Goal: Task Accomplishment & Management: Manage account settings

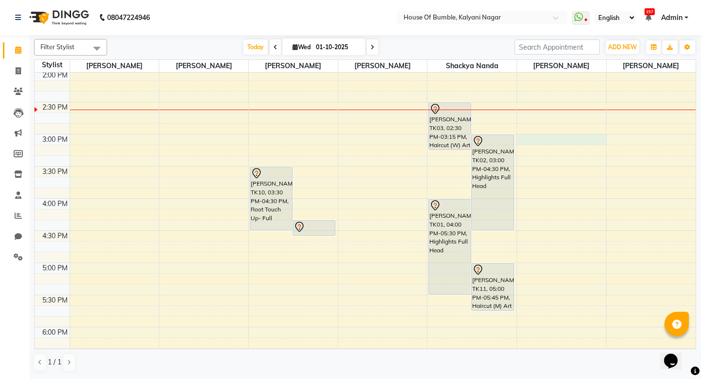
click at [544, 134] on div "9:00 AM 9:30 AM 10:00 AM 10:30 AM 11:00 AM 11:30 AM 12:00 PM 12:30 PM 1:00 PM 1…" at bounding box center [365, 134] width 661 height 771
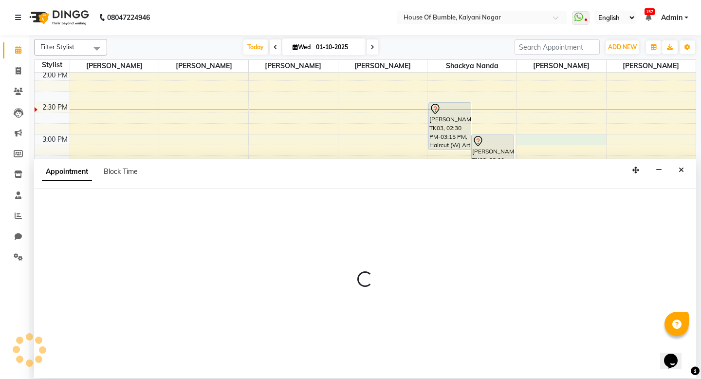
select select "88241"
select select "tentative"
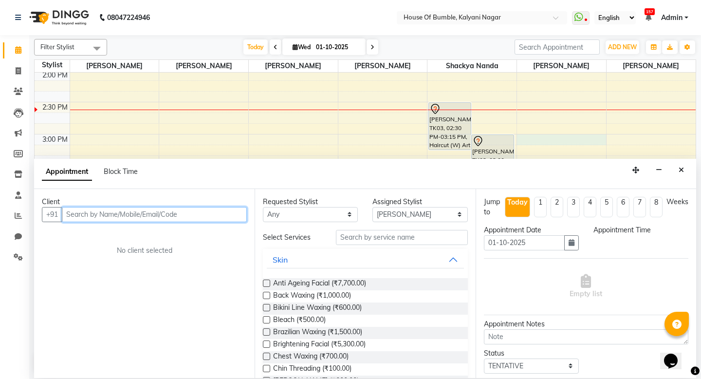
select select "900"
click at [194, 215] on input "text" at bounding box center [154, 214] width 185 height 15
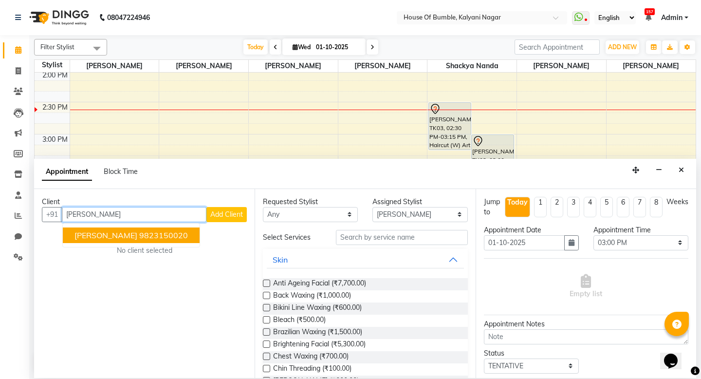
click at [148, 239] on ngb-highlight "9823150020" at bounding box center [163, 235] width 49 height 10
type input "9823150020"
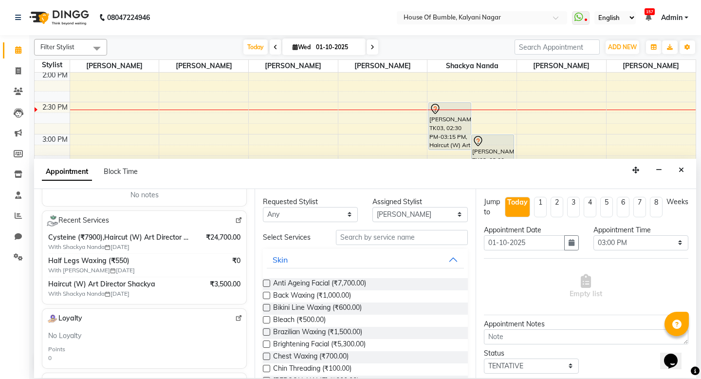
scroll to position [157, 0]
click at [371, 241] on input "text" at bounding box center [401, 237] width 131 height 15
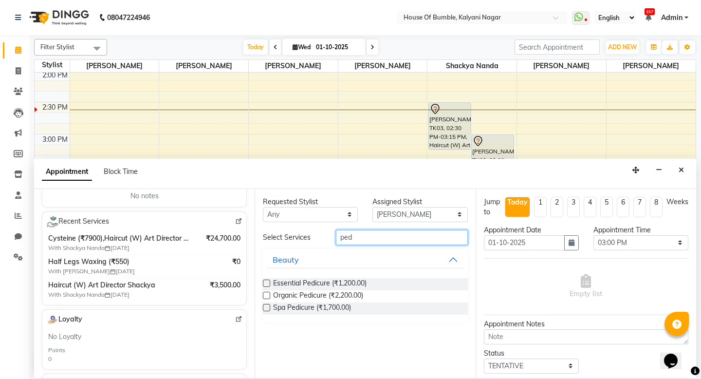
type input "ped"
click at [266, 295] on label at bounding box center [266, 295] width 7 height 7
click at [266, 295] on input "checkbox" at bounding box center [266, 296] width 6 height 6
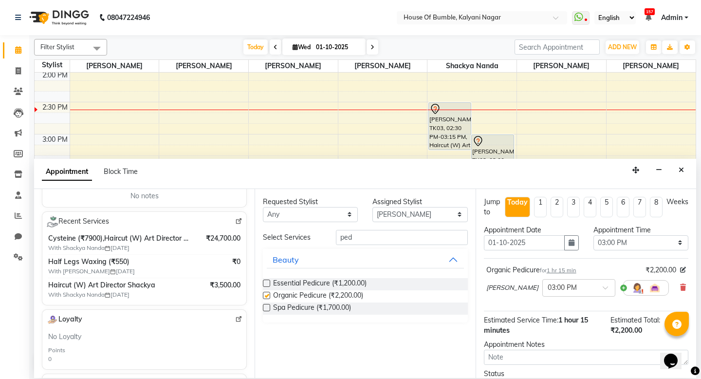
scroll to position [0, 0]
checkbox input "false"
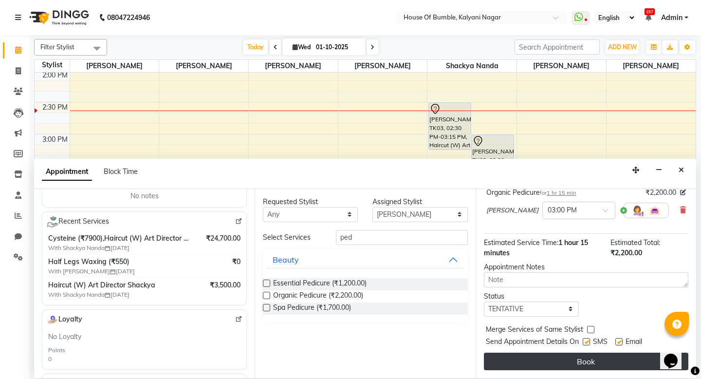
scroll to position [77, 0]
click at [582, 364] on button "Book" at bounding box center [586, 361] width 204 height 18
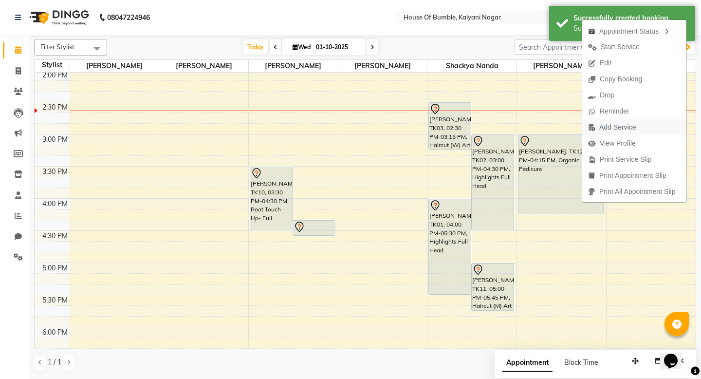
click at [603, 127] on span "Add Service" at bounding box center [617, 127] width 37 height 10
select select "88241"
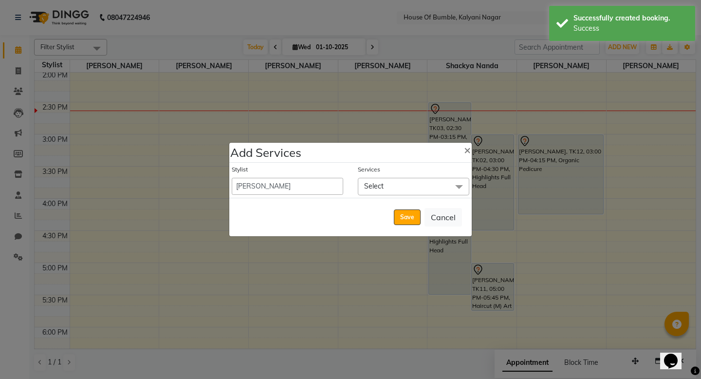
click at [410, 187] on span "Select" at bounding box center [413, 186] width 111 height 17
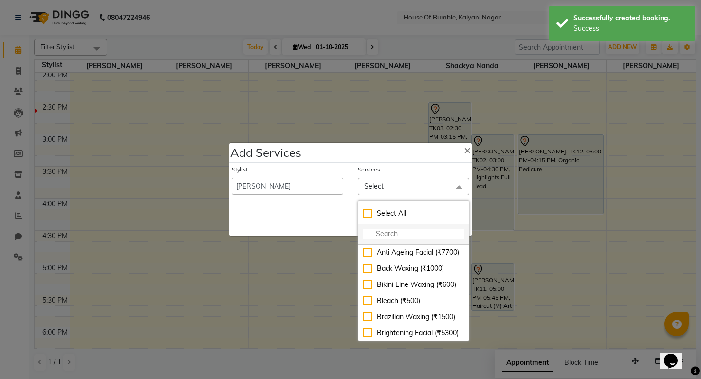
click at [388, 237] on input "multiselect-search" at bounding box center [413, 234] width 101 height 10
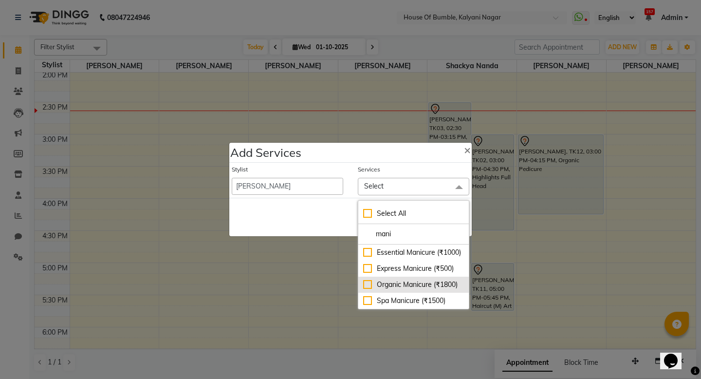
type input "mani"
click at [368, 283] on div "Organic Manicure (₹1800)" at bounding box center [413, 284] width 101 height 10
checkbox input "true"
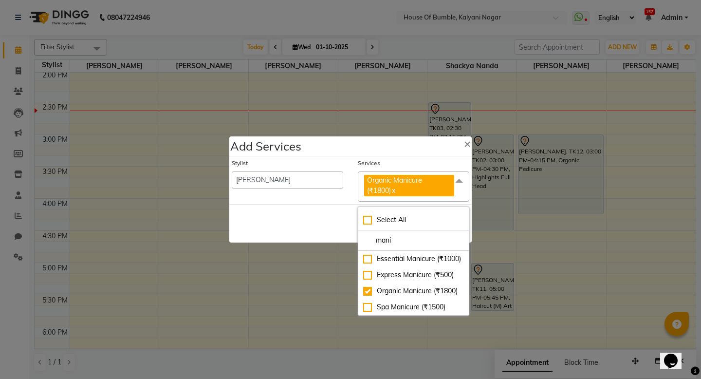
click at [331, 233] on div "Save Cancel" at bounding box center [350, 223] width 242 height 38
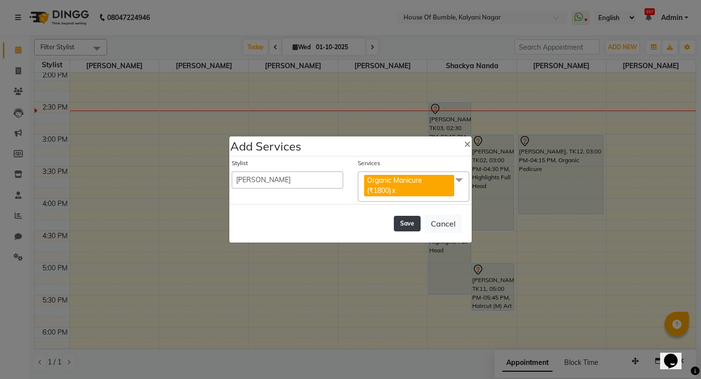
click at [411, 228] on button "Save" at bounding box center [407, 224] width 27 height 16
select select "77590"
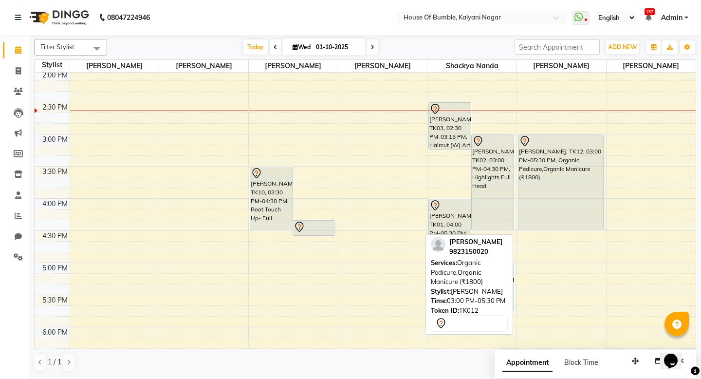
drag, startPoint x: 564, startPoint y: 292, endPoint x: 563, endPoint y: 229, distance: 62.8
click at [563, 229] on div "[PERSON_NAME], TK12, 03:00 PM-05:30 PM, Organic Pedicure,Organic Manicure (₹180…" at bounding box center [561, 134] width 89 height 771
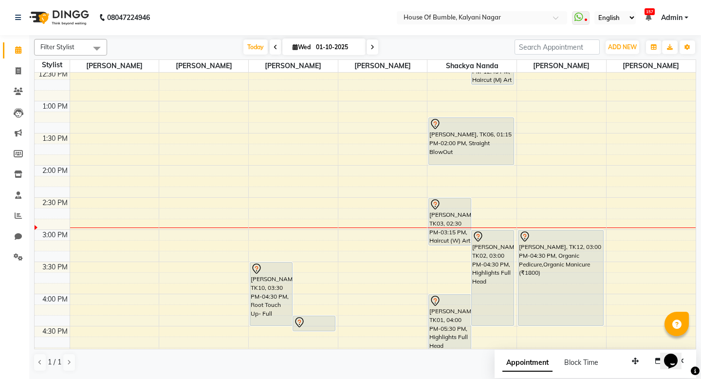
scroll to position [158, 0]
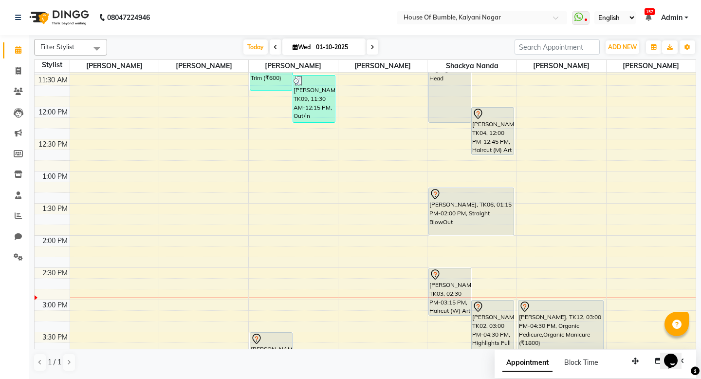
click at [372, 45] on span at bounding box center [373, 46] width 12 height 15
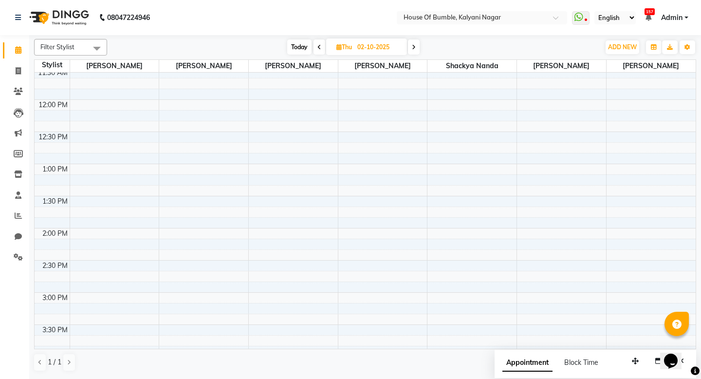
scroll to position [135, 0]
click at [418, 47] on span at bounding box center [414, 46] width 12 height 15
type input "03-10-2025"
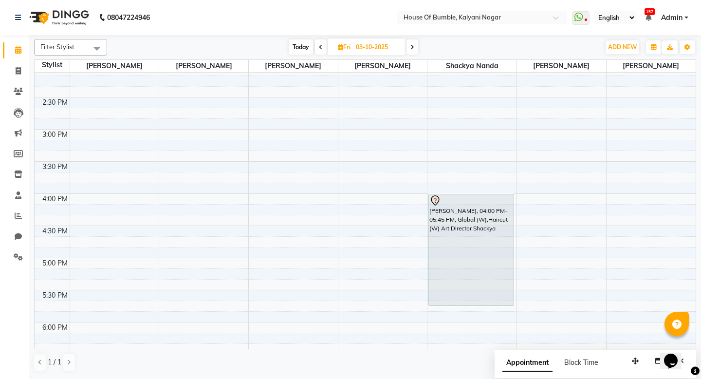
scroll to position [326, 0]
click at [443, 169] on div "9:00 AM 9:30 AM 10:00 AM 10:30 AM 11:00 AM 11:30 AM 12:00 PM 12:30 PM 1:00 PM 1…" at bounding box center [365, 131] width 661 height 771
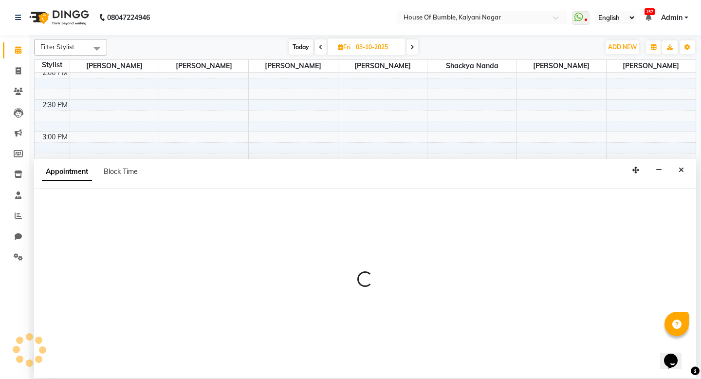
select select "76627"
select select "tentative"
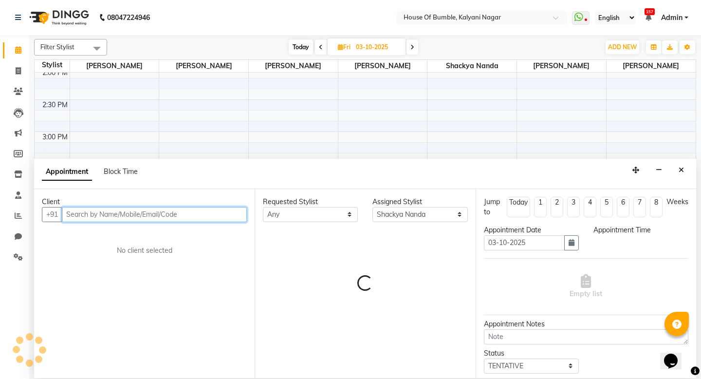
select select "930"
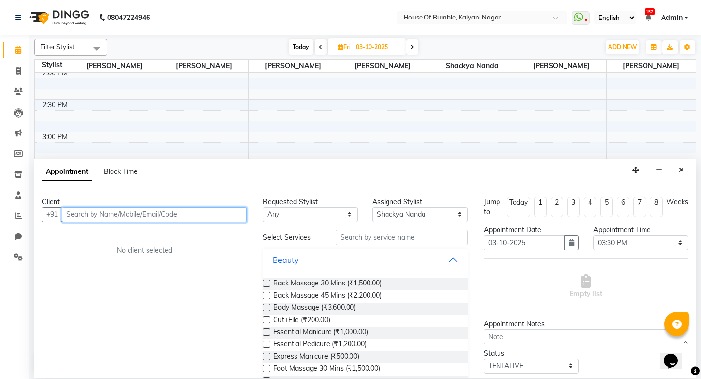
click at [148, 215] on input "text" at bounding box center [154, 214] width 185 height 15
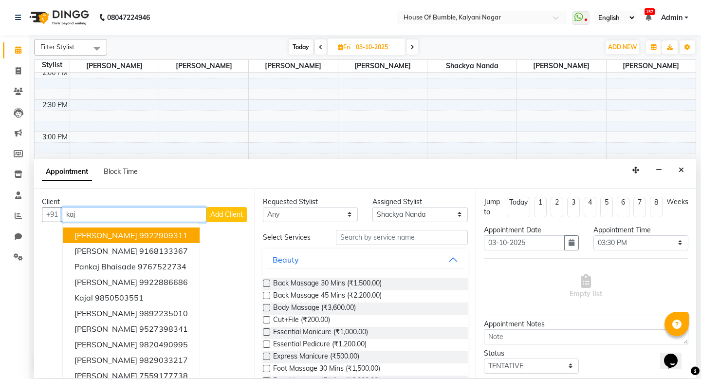
click at [162, 237] on ngb-highlight "9922909311" at bounding box center [163, 235] width 49 height 10
type input "9922909311"
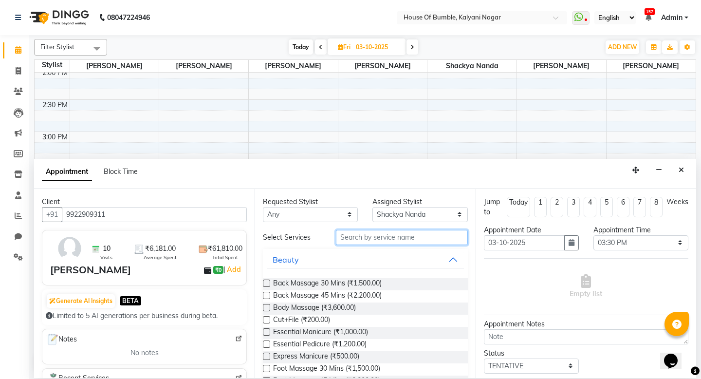
click at [355, 239] on input "text" at bounding box center [401, 237] width 131 height 15
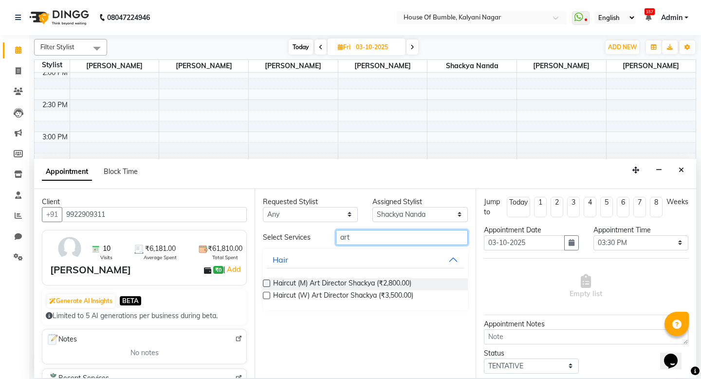
type input "art"
click at [263, 295] on label at bounding box center [266, 295] width 7 height 7
click at [263, 295] on input "checkbox" at bounding box center [266, 296] width 6 height 6
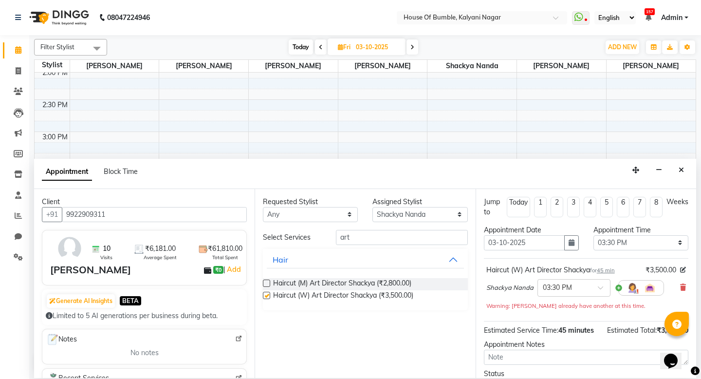
checkbox input "false"
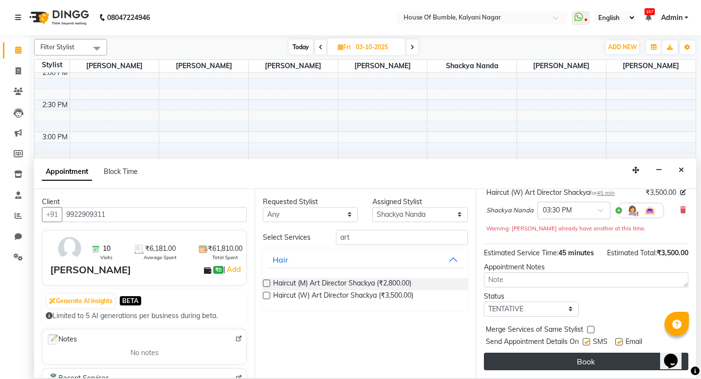
scroll to position [77, 0]
click at [595, 363] on button "Book" at bounding box center [586, 361] width 204 height 18
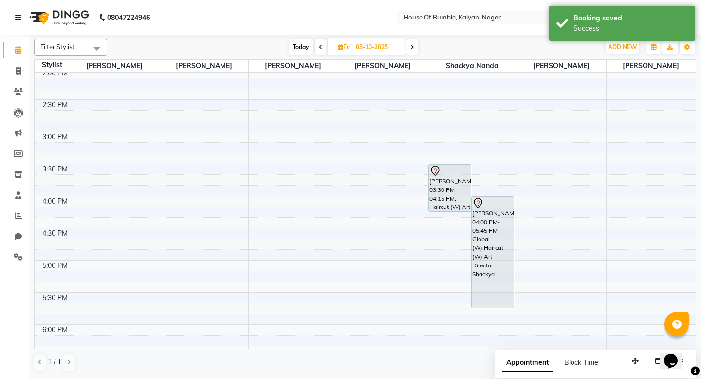
click at [302, 49] on span "Today" at bounding box center [301, 46] width 24 height 15
type input "01-10-2025"
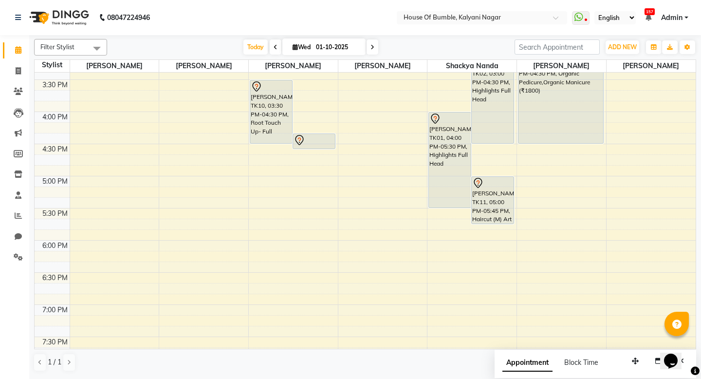
scroll to position [407, 0]
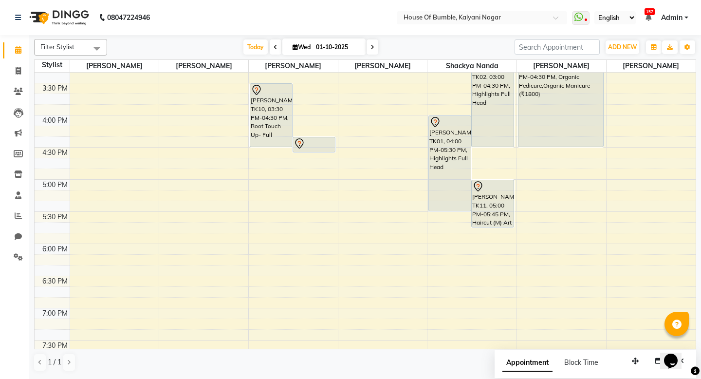
click at [298, 245] on div "9:00 AM 9:30 AM 10:00 AM 10:30 AM 11:00 AM 11:30 AM 12:00 PM 12:30 PM 1:00 PM 1…" at bounding box center [365, 51] width 661 height 771
select select "9480"
select select "tentative"
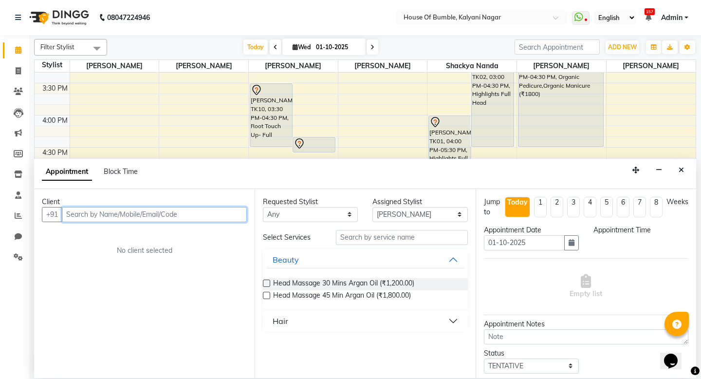
select select "1080"
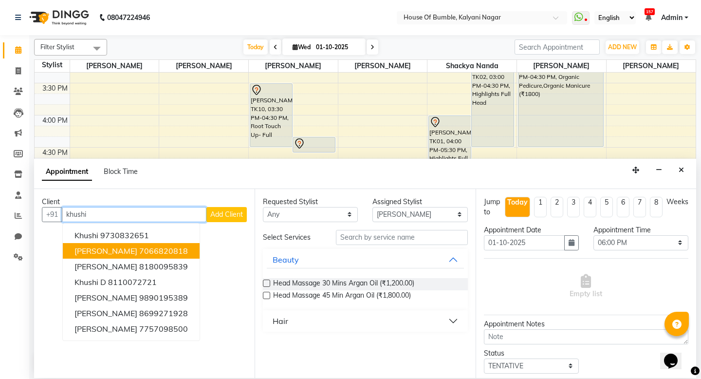
click at [160, 251] on ngb-highlight "7066820818" at bounding box center [163, 251] width 49 height 10
type input "7066820818"
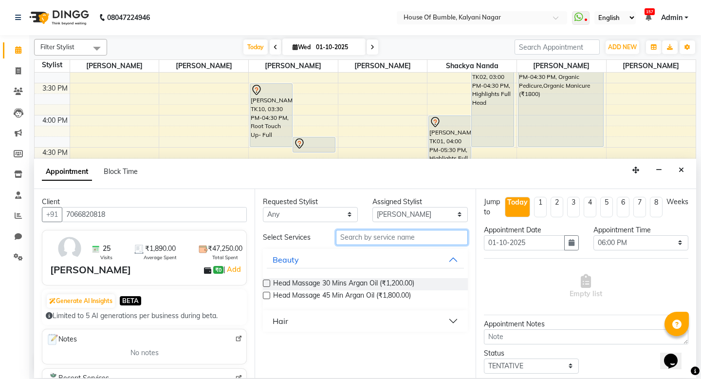
click at [383, 237] on input "text" at bounding box center [401, 237] width 131 height 15
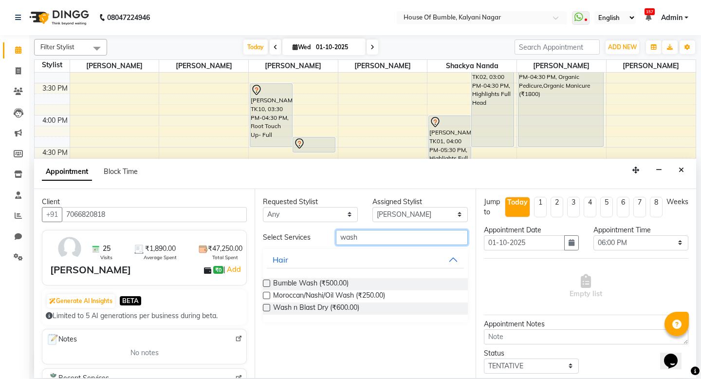
type input "wash"
click at [268, 280] on label at bounding box center [266, 282] width 7 height 7
click at [268, 281] on input "checkbox" at bounding box center [266, 284] width 6 height 6
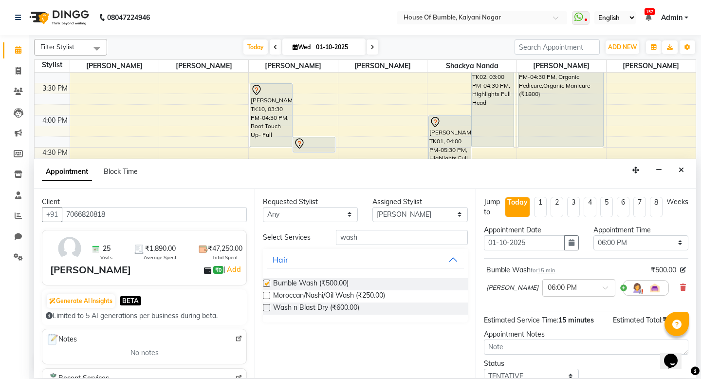
checkbox input "false"
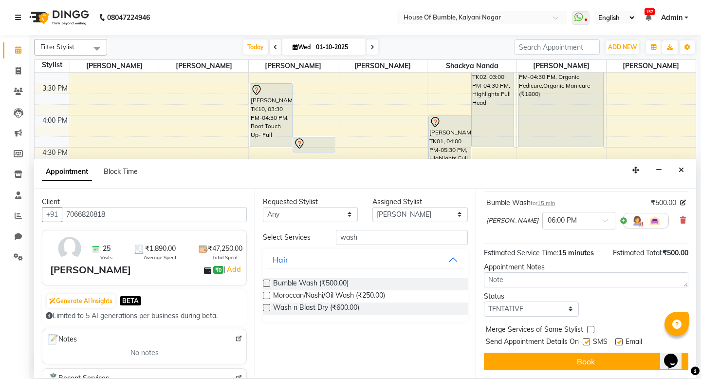
scroll to position [67, 0]
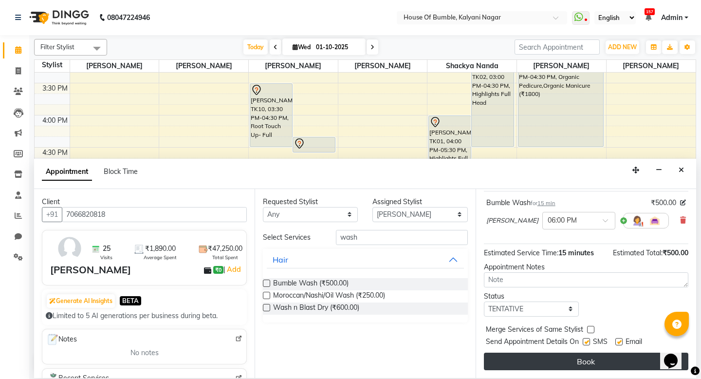
click at [597, 360] on button "Book" at bounding box center [586, 361] width 204 height 18
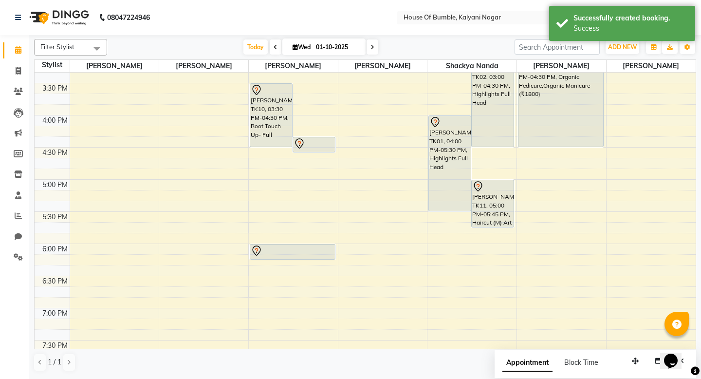
scroll to position [406, 0]
drag, startPoint x: 309, startPoint y: 257, endPoint x: 307, endPoint y: 278, distance: 21.0
click at [307, 278] on div "[PERSON_NAME], TK08, 10:30 AM-11:45 AM, Haircut (M) Top Stylist,[PERSON_NAME] T…" at bounding box center [293, 52] width 89 height 771
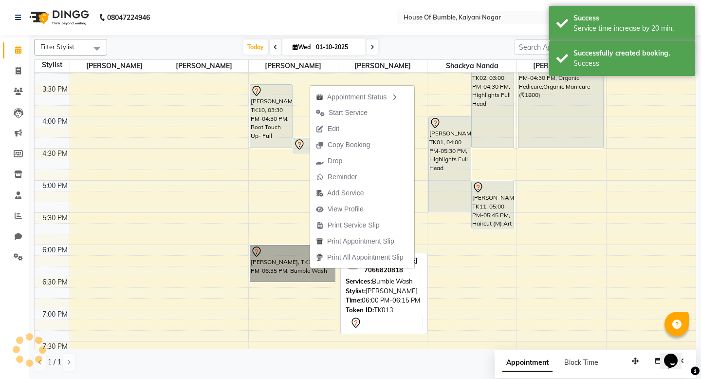
drag, startPoint x: 310, startPoint y: 268, endPoint x: 304, endPoint y: 253, distance: 16.6
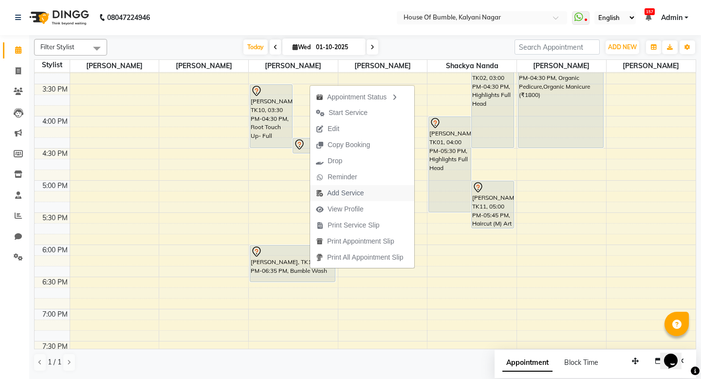
click at [337, 190] on span "Add Service" at bounding box center [345, 193] width 37 height 10
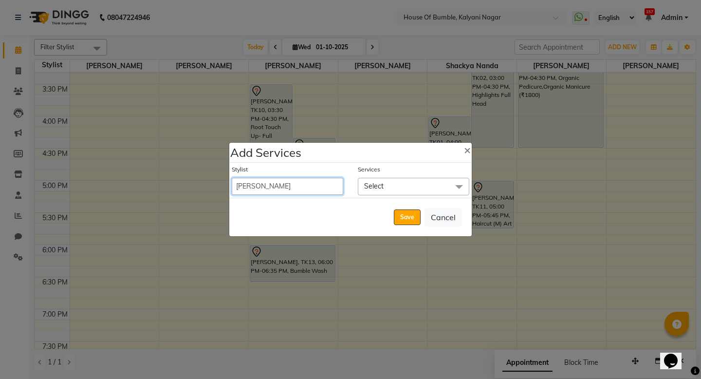
select select "88241"
select select "1095"
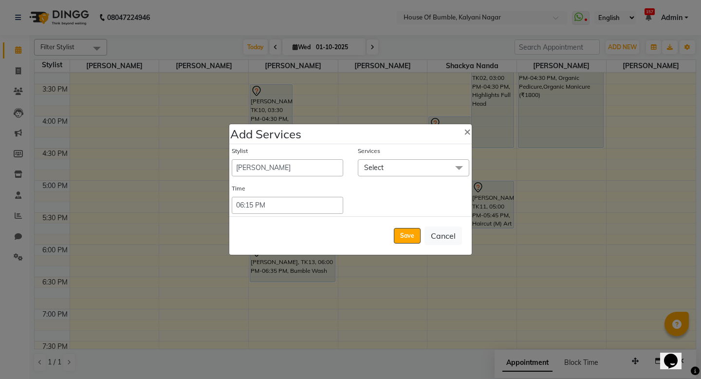
click at [430, 164] on span "Select" at bounding box center [413, 167] width 111 height 17
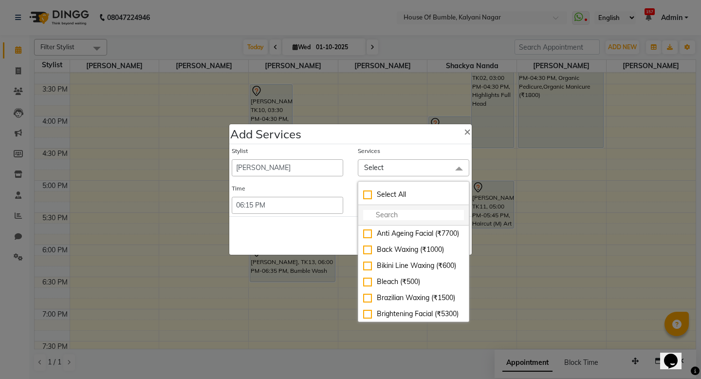
click at [411, 216] on input "multiselect-search" at bounding box center [413, 215] width 101 height 10
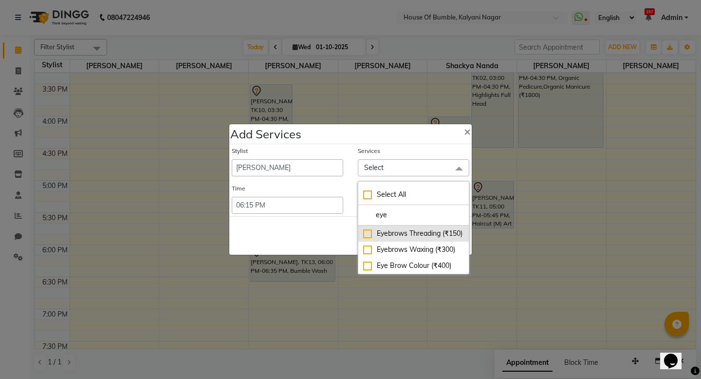
type input "eye"
click at [372, 238] on div "Eyebrows Threading (₹150)" at bounding box center [413, 233] width 101 height 10
checkbox input "true"
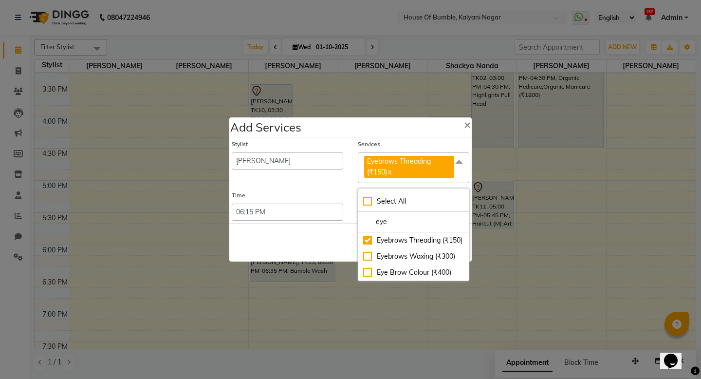
click at [303, 250] on div "Save Cancel" at bounding box center [350, 242] width 242 height 38
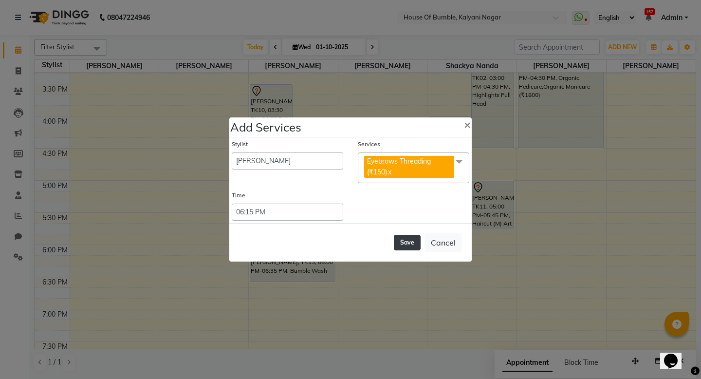
click at [406, 243] on button "Save" at bounding box center [407, 243] width 27 height 16
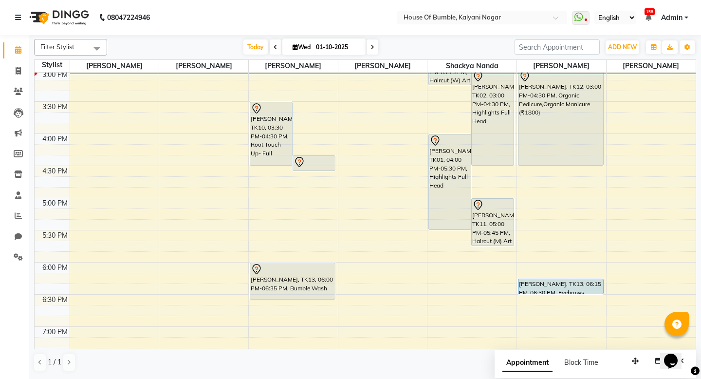
scroll to position [371, 0]
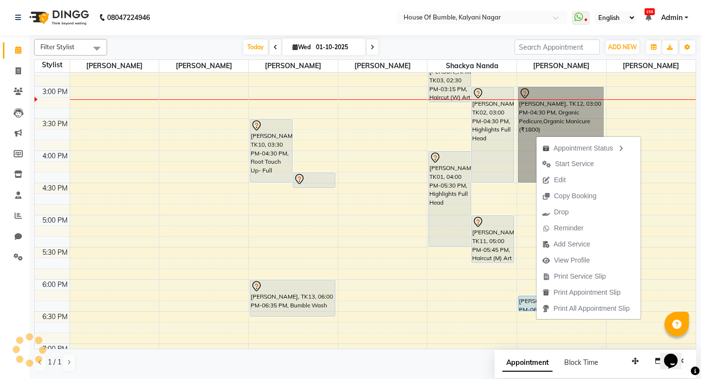
drag, startPoint x: 536, startPoint y: 135, endPoint x: 546, endPoint y: 138, distance: 10.2
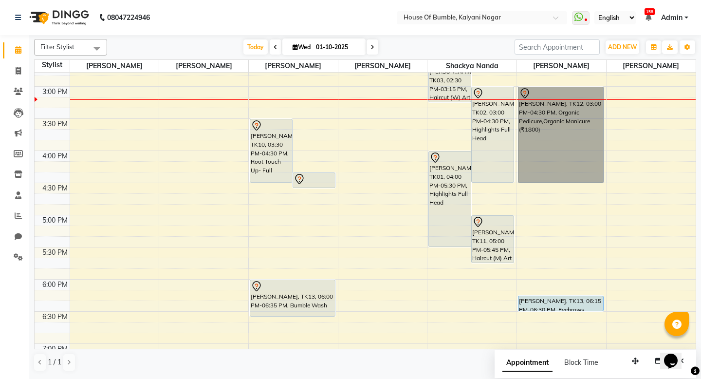
scroll to position [0, 0]
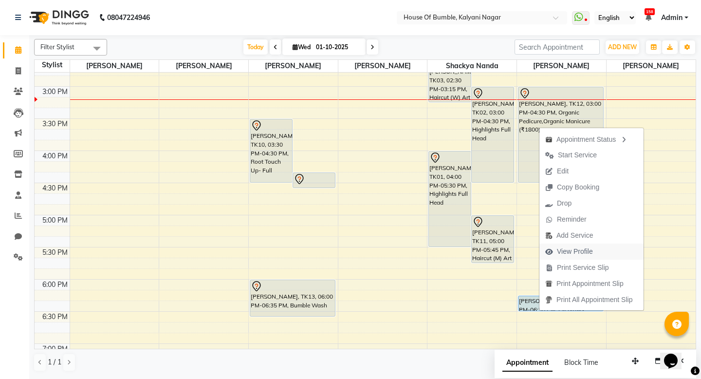
click at [583, 248] on span "View Profile" at bounding box center [575, 251] width 36 height 10
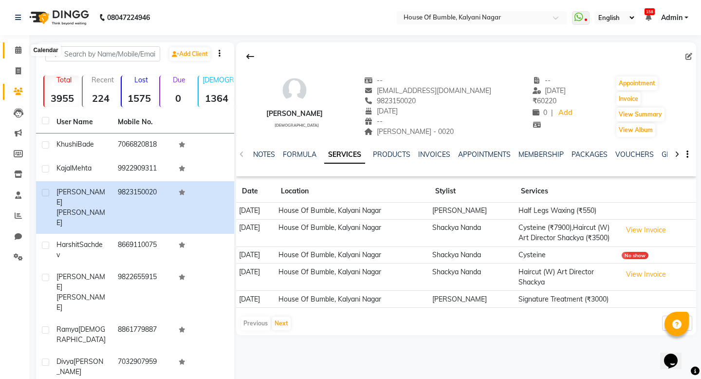
click at [20, 54] on span at bounding box center [18, 50] width 17 height 11
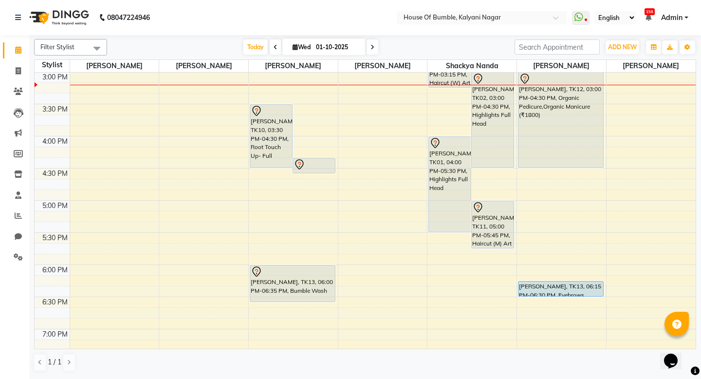
scroll to position [386, 0]
click at [369, 51] on span at bounding box center [373, 46] width 12 height 15
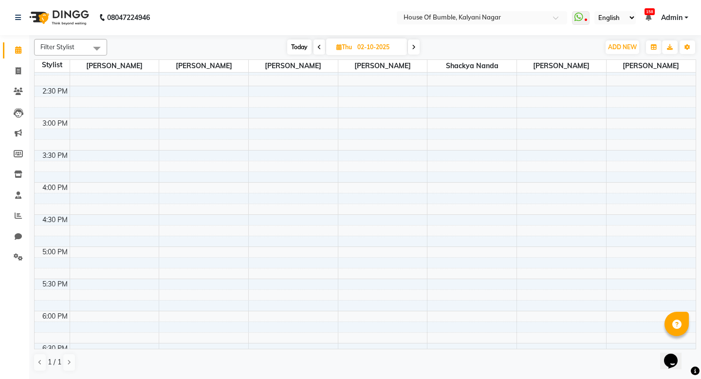
scroll to position [374, 0]
click at [414, 48] on icon at bounding box center [414, 47] width 4 height 6
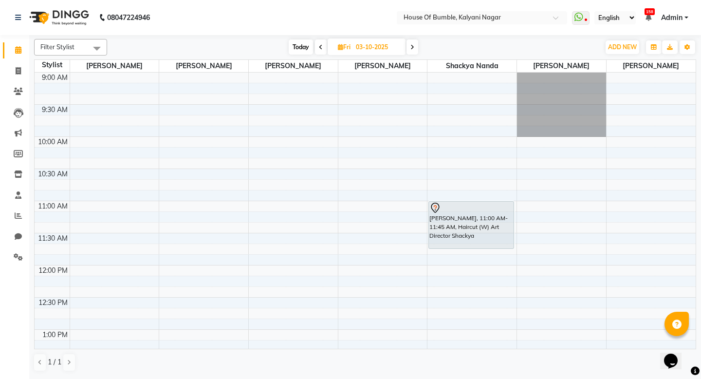
scroll to position [0, 0]
click at [297, 45] on span "Today" at bounding box center [301, 46] width 24 height 15
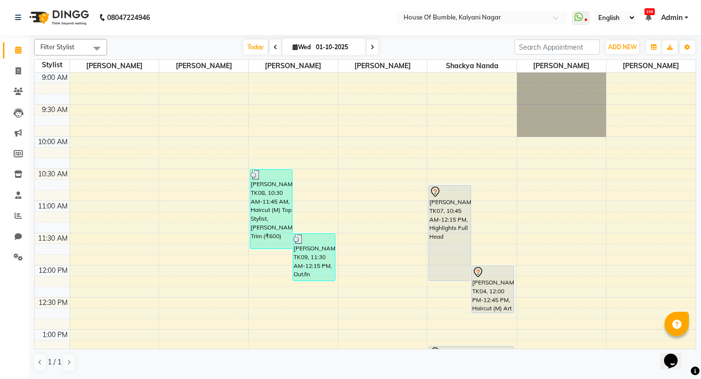
scroll to position [386, 0]
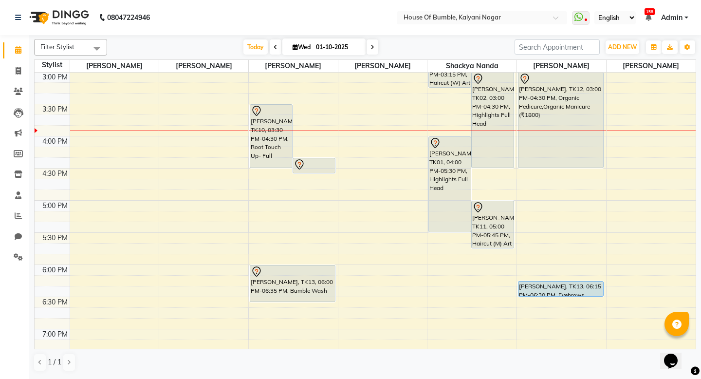
click at [300, 41] on span "[DATE]" at bounding box center [323, 46] width 83 height 17
click at [370, 46] on icon at bounding box center [372, 47] width 4 height 6
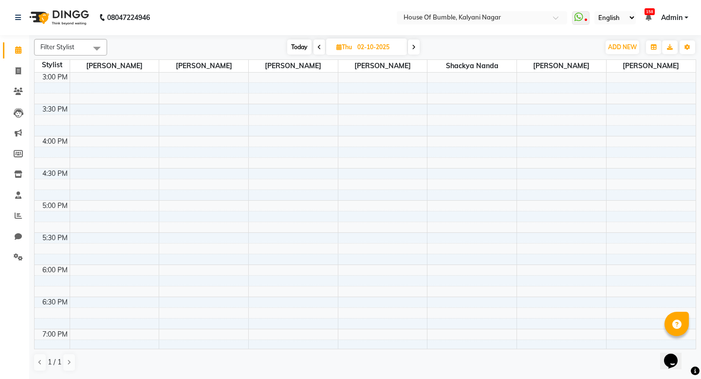
click at [416, 49] on icon at bounding box center [414, 47] width 4 height 6
type input "03-10-2025"
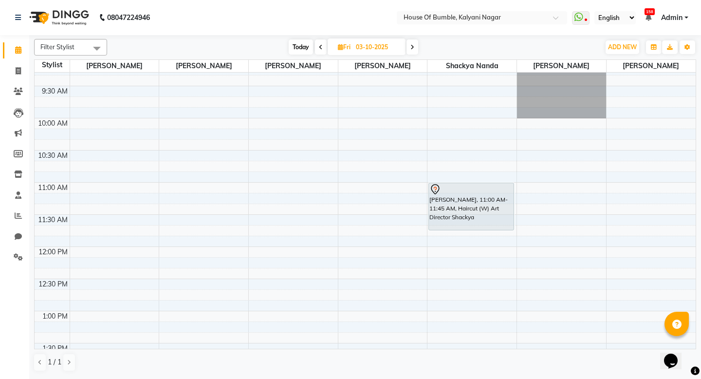
scroll to position [25, 0]
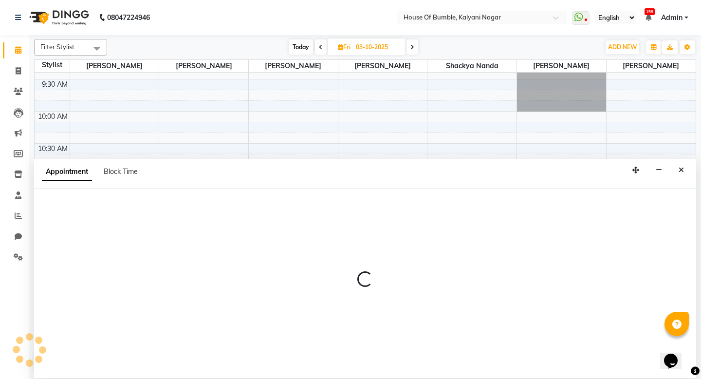
select select "76627"
select select "720"
select select "tentative"
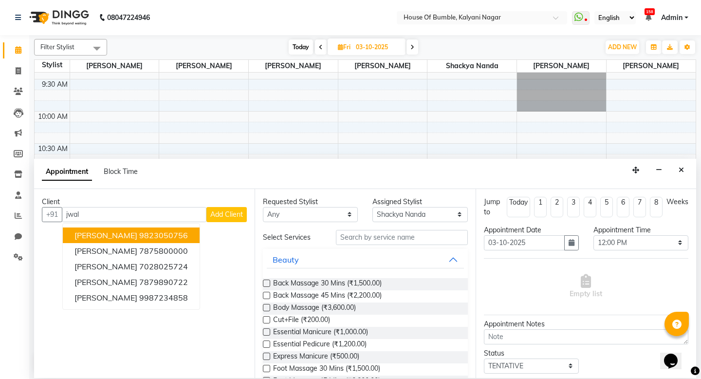
drag, startPoint x: 145, startPoint y: 235, endPoint x: 156, endPoint y: 235, distance: 10.7
click at [156, 235] on ngb-highlight "9823050756" at bounding box center [163, 235] width 49 height 10
type input "9823050756"
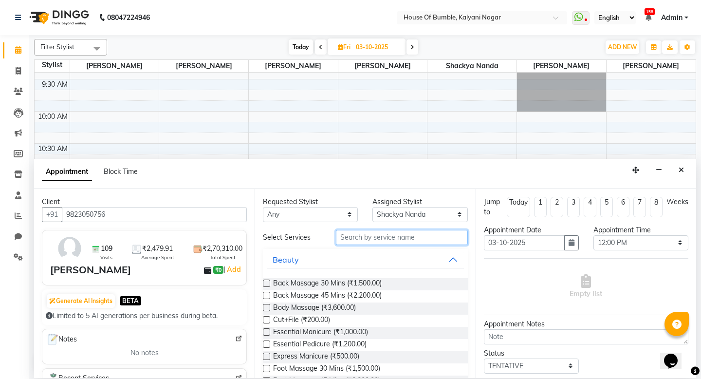
click at [360, 238] on input "text" at bounding box center [401, 237] width 131 height 15
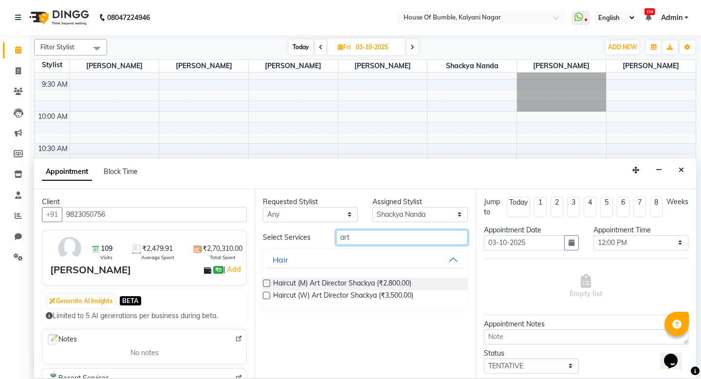
type input "art"
click at [270, 284] on label at bounding box center [266, 282] width 7 height 7
click at [269, 284] on input "checkbox" at bounding box center [266, 284] width 6 height 6
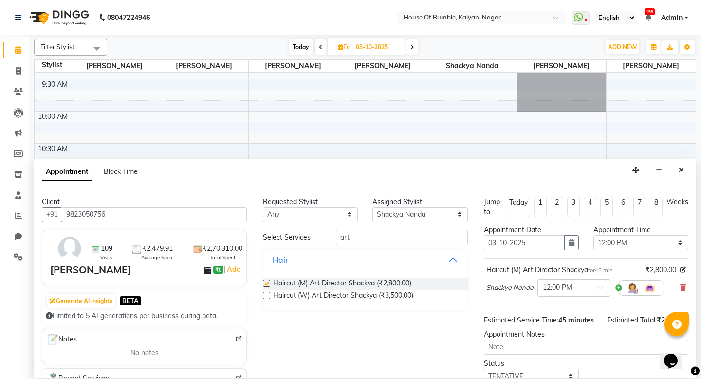
checkbox input "false"
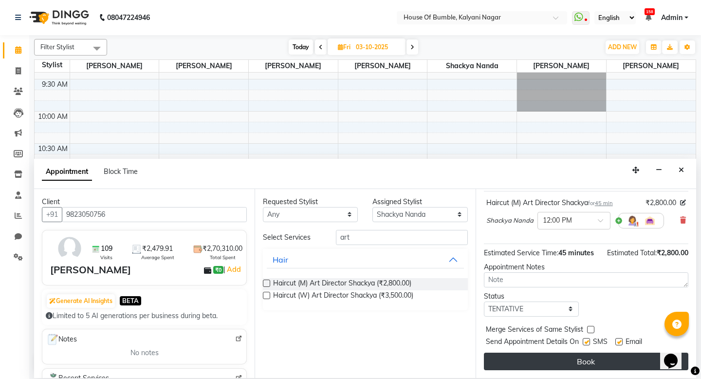
scroll to position [67, 0]
click at [570, 356] on button "Book" at bounding box center [586, 361] width 204 height 18
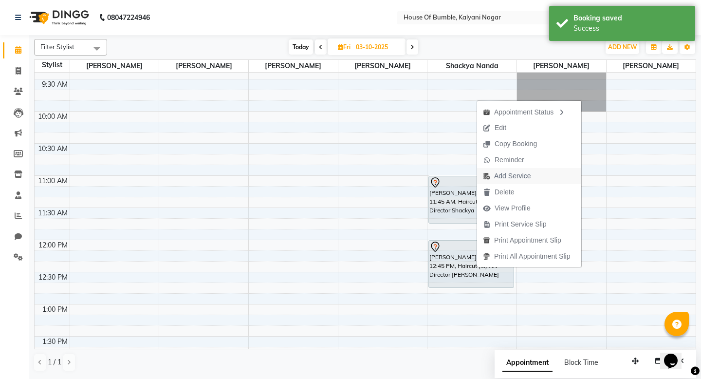
click at [517, 179] on span "Add Service" at bounding box center [512, 176] width 37 height 10
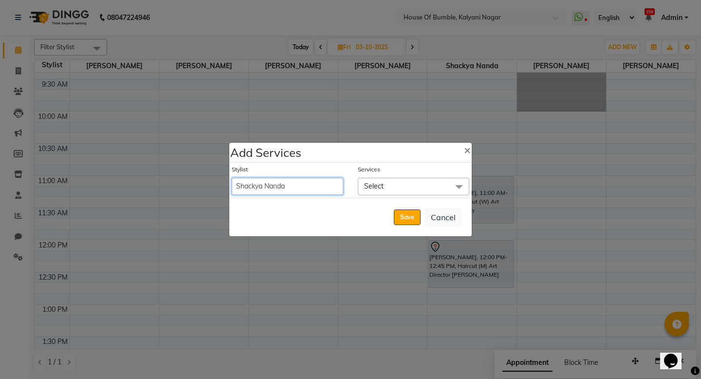
select select "8247"
select select "765"
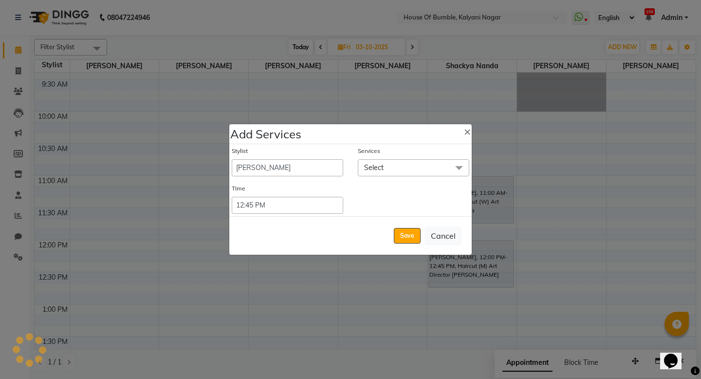
click at [415, 166] on span "Select" at bounding box center [413, 167] width 111 height 17
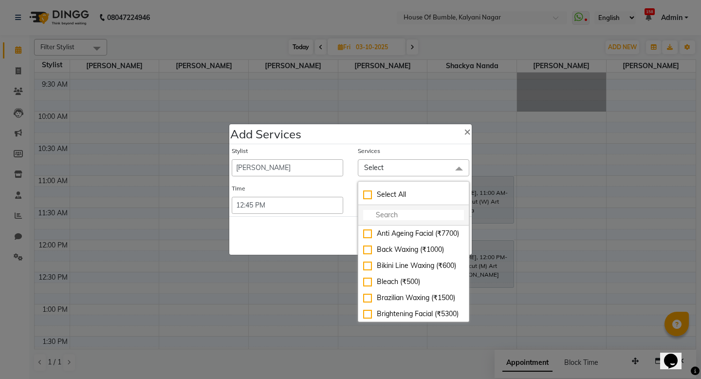
click at [413, 221] on li at bounding box center [413, 215] width 111 height 20
click at [408, 221] on li at bounding box center [413, 215] width 111 height 20
click at [394, 217] on input "multiselect-search" at bounding box center [413, 215] width 101 height 10
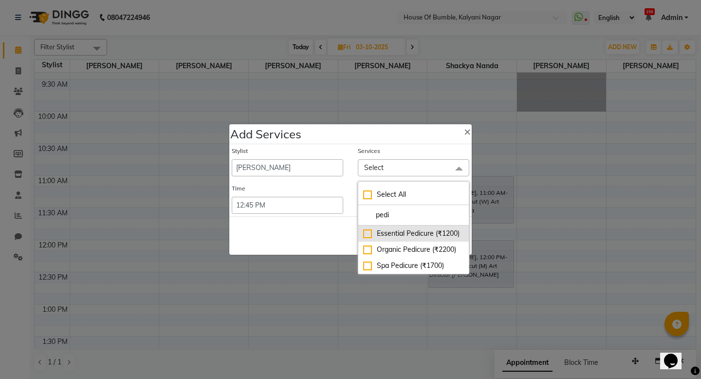
type input "pedi"
click at [369, 235] on div "Essential Pedicure (₹1200)" at bounding box center [413, 233] width 101 height 10
checkbox input "true"
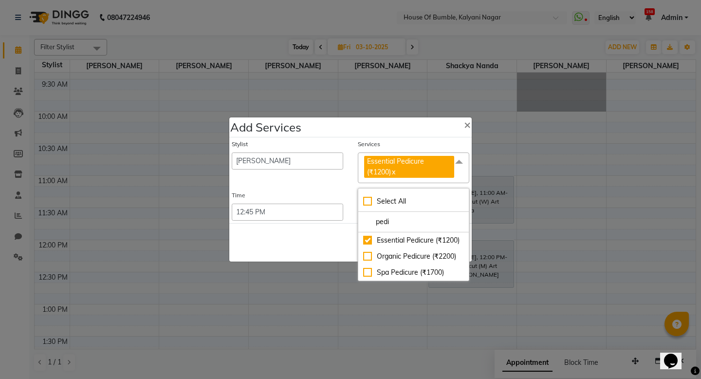
drag, startPoint x: 323, startPoint y: 237, endPoint x: 400, endPoint y: 227, distance: 77.1
click at [332, 237] on div "Save Cancel" at bounding box center [350, 242] width 242 height 38
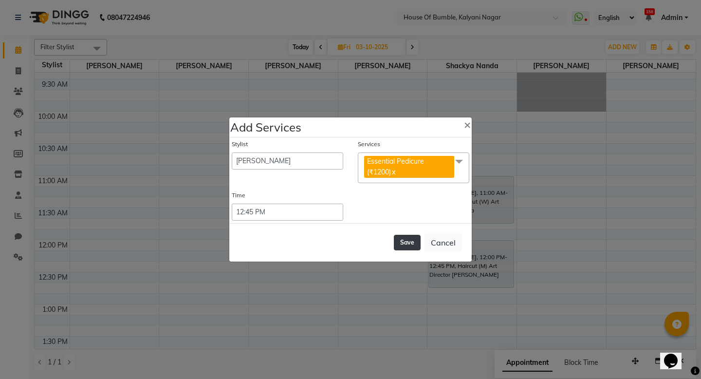
click at [403, 246] on button "Save" at bounding box center [407, 243] width 27 height 16
